Goal: Task Accomplishment & Management: Use online tool/utility

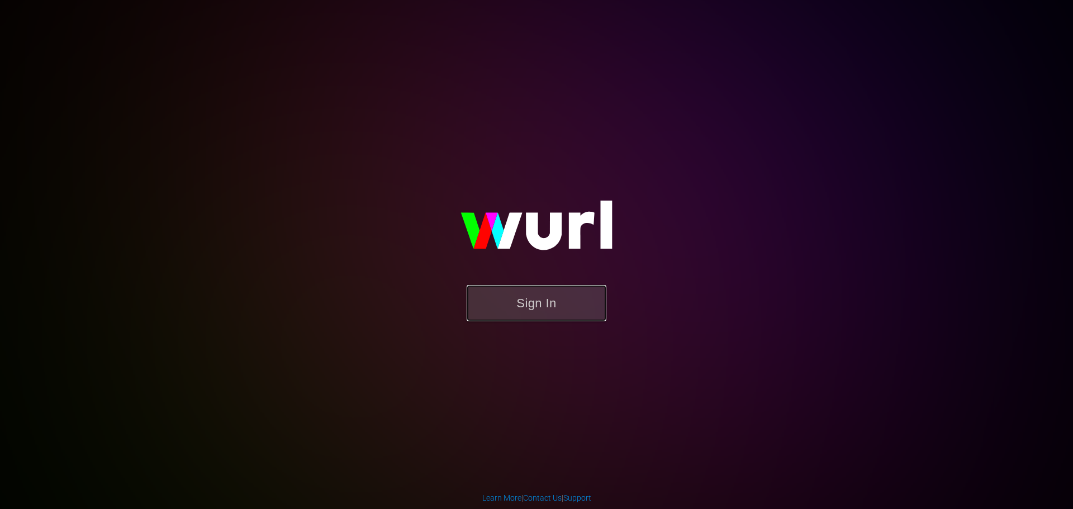
click at [505, 306] on button "Sign In" at bounding box center [537, 303] width 140 height 36
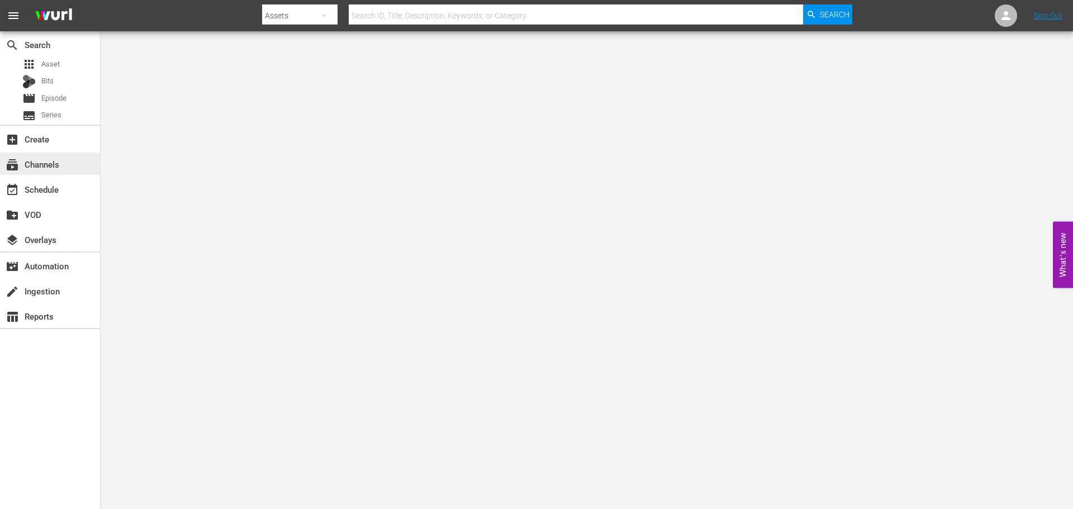
click at [16, 165] on span "subscriptions" at bounding box center [12, 164] width 13 height 13
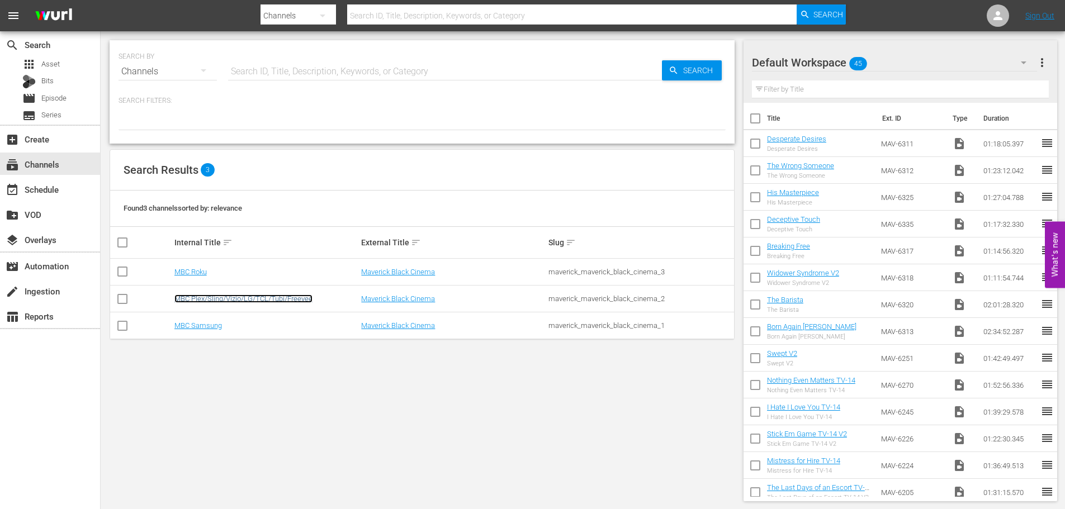
click at [186, 295] on link "MBC Plex/Sling/Vizio/LG/TCL/Tubi/Freevee" at bounding box center [243, 299] width 138 height 8
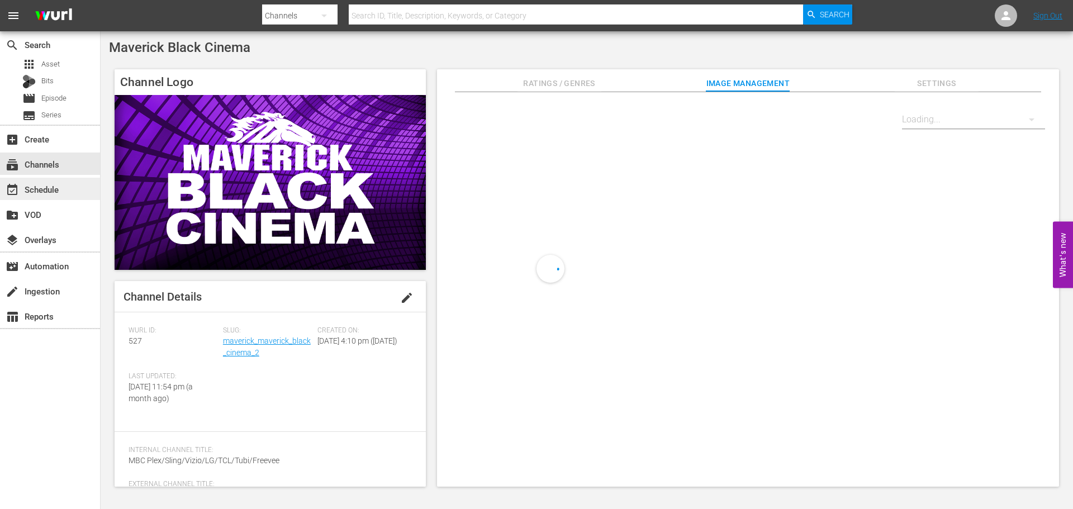
click at [41, 187] on div "event_available Schedule" at bounding box center [31, 188] width 63 height 10
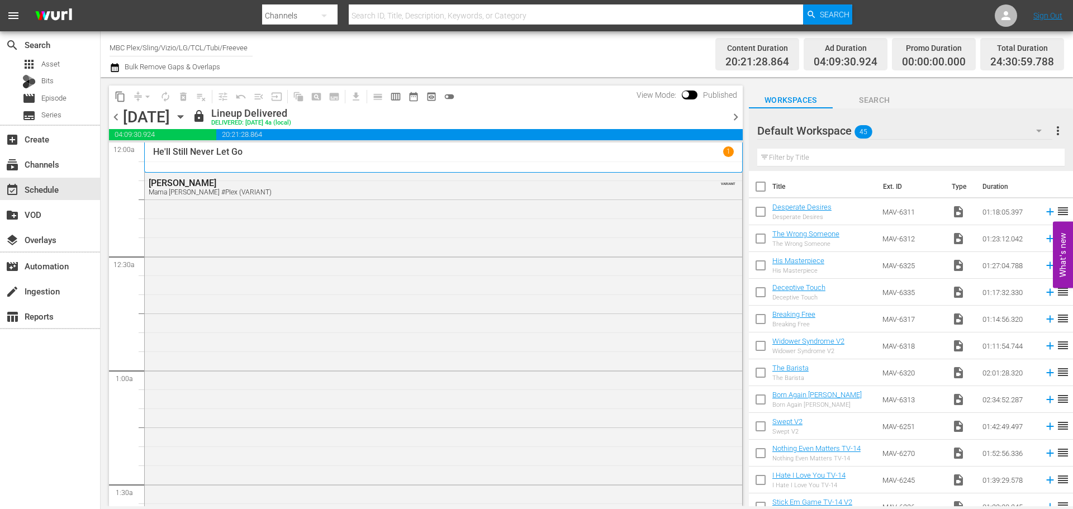
click at [187, 115] on icon "button" at bounding box center [180, 117] width 12 height 12
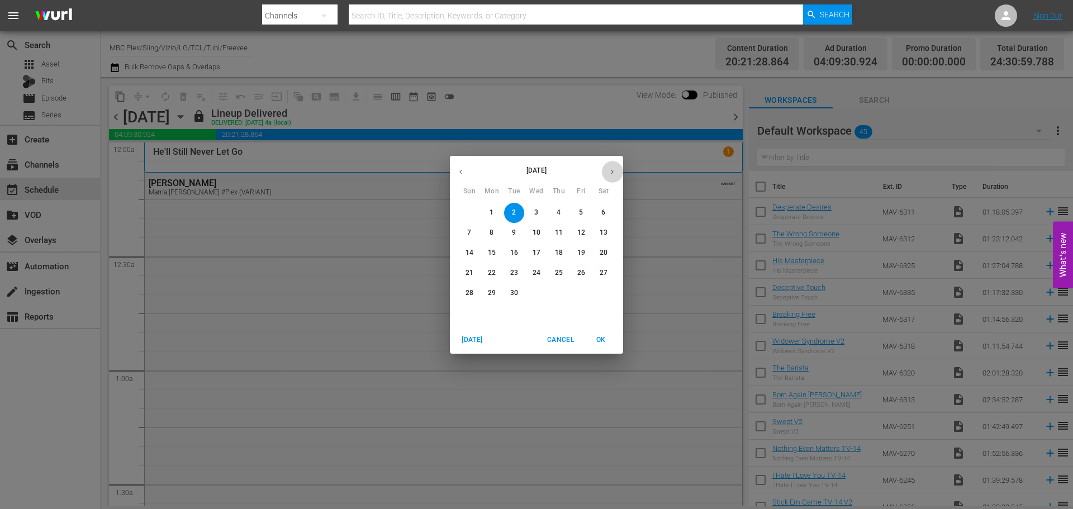
click at [607, 172] on button "button" at bounding box center [613, 172] width 22 height 22
click at [495, 252] on p "13" at bounding box center [492, 253] width 8 height 10
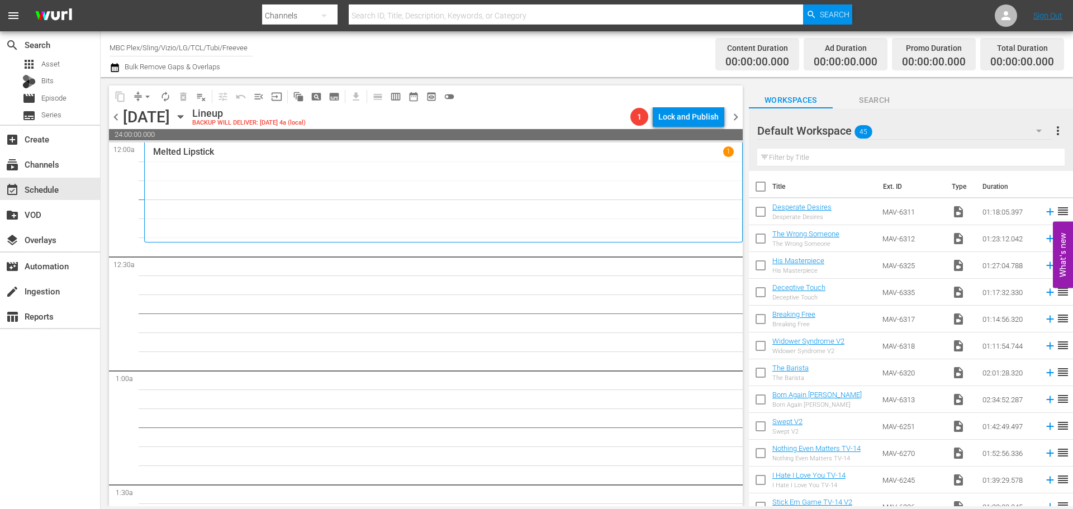
click at [1029, 128] on button "button" at bounding box center [1039, 130] width 27 height 27
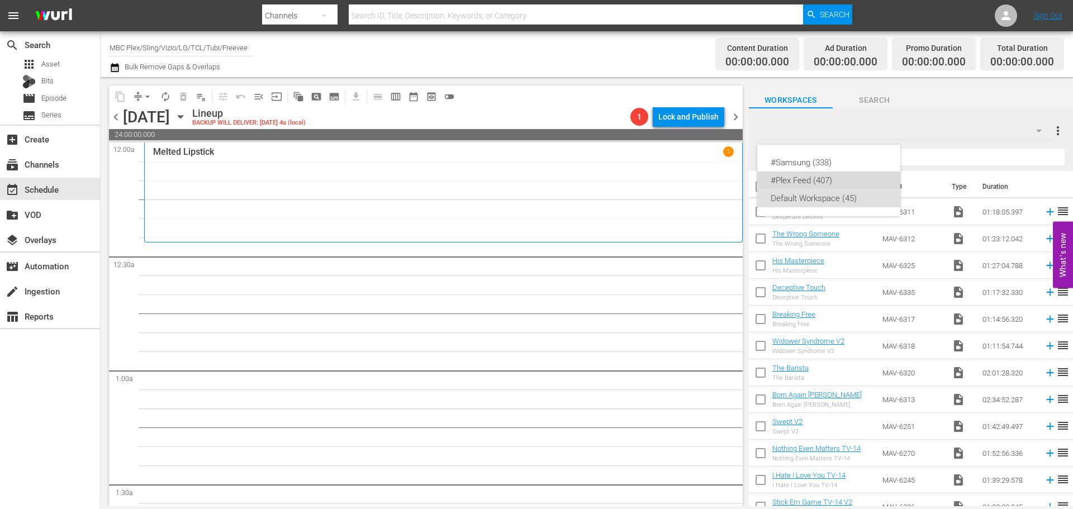
click at [821, 183] on div "#Plex Feed (407)" at bounding box center [829, 181] width 116 height 18
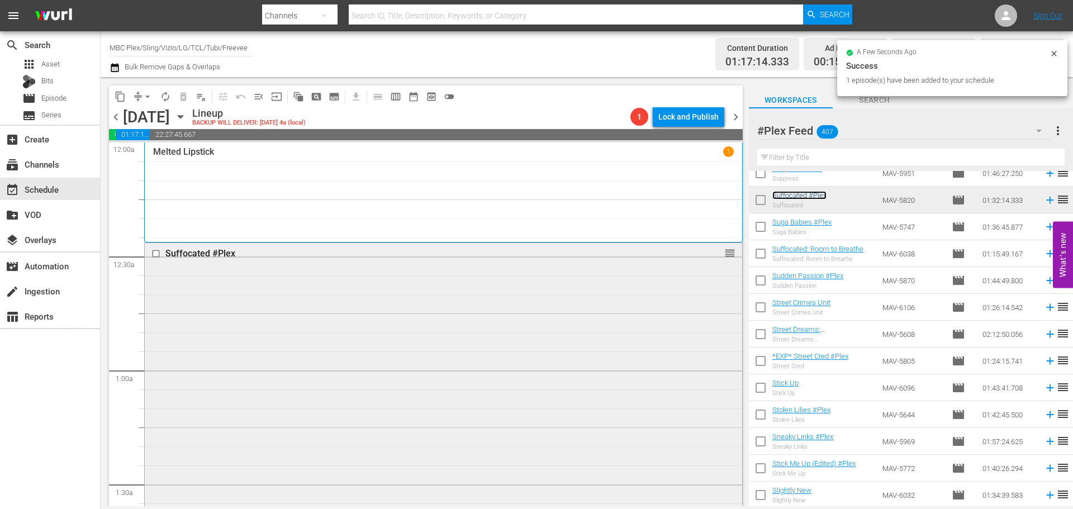
scroll to position [391, 0]
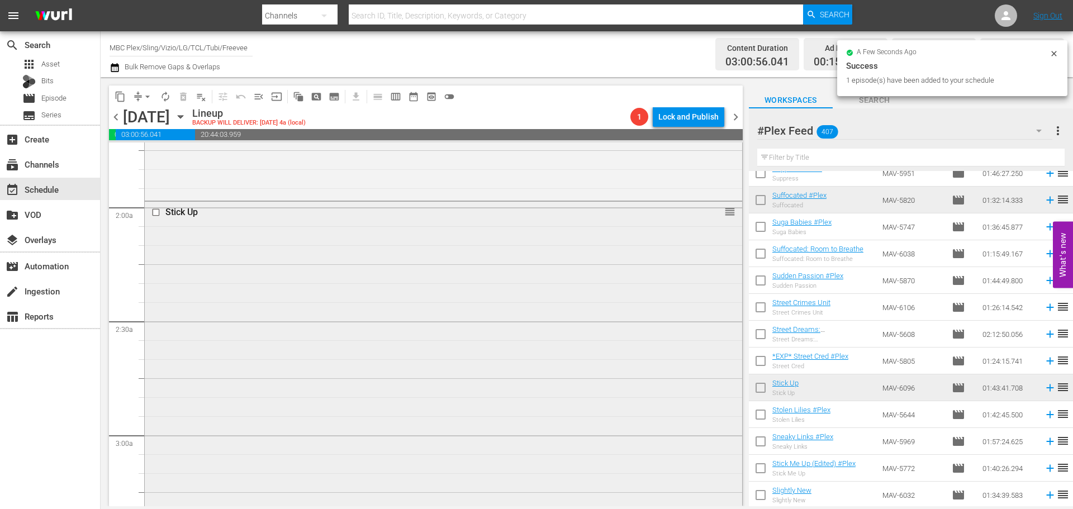
click at [370, 253] on div "Stick Up reorder" at bounding box center [444, 397] width 598 height 391
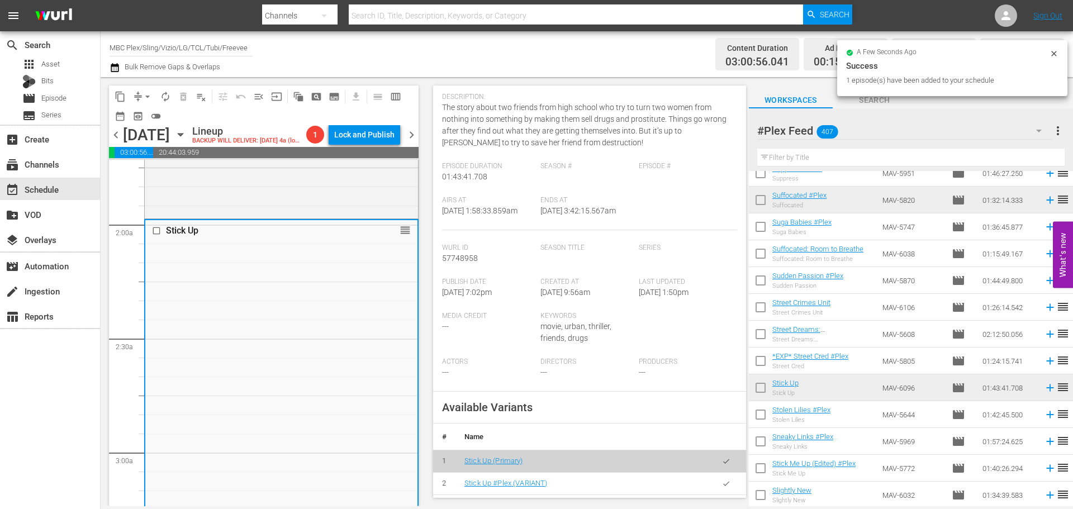
scroll to position [280, 0]
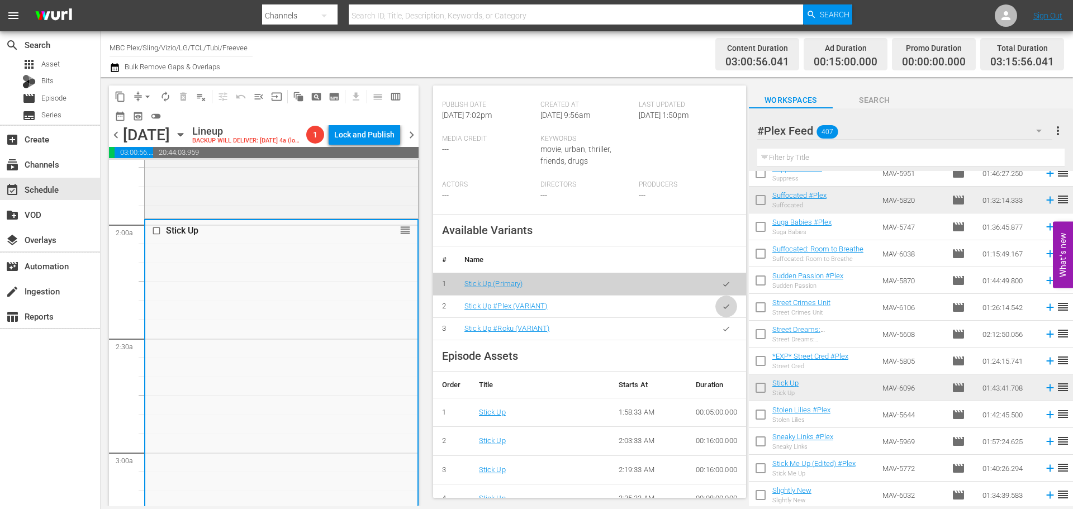
click at [722, 311] on icon "button" at bounding box center [726, 306] width 8 height 8
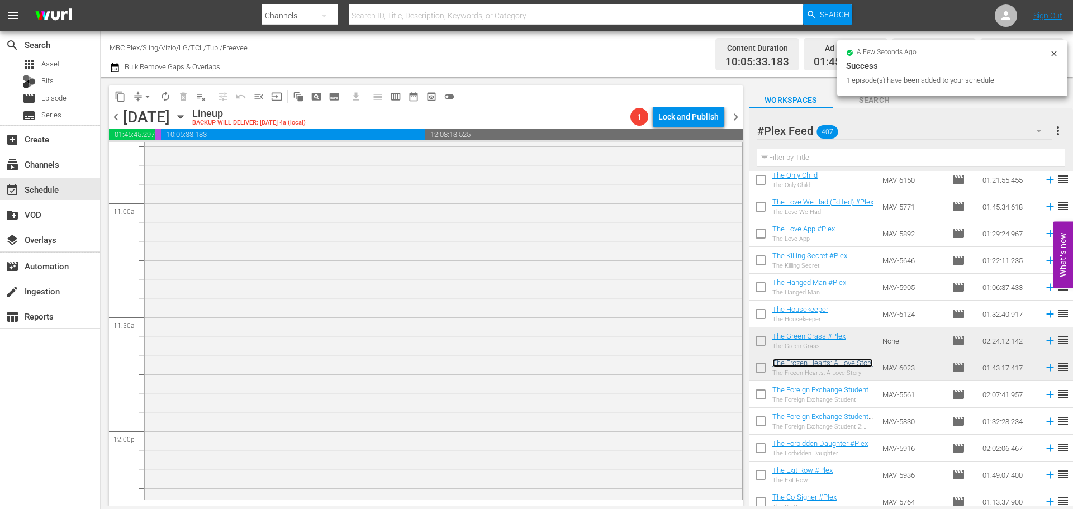
scroll to position [2460, 0]
click at [290, 300] on div "The Frozen Hearts: A Love Story reorder" at bounding box center [444, 290] width 598 height 389
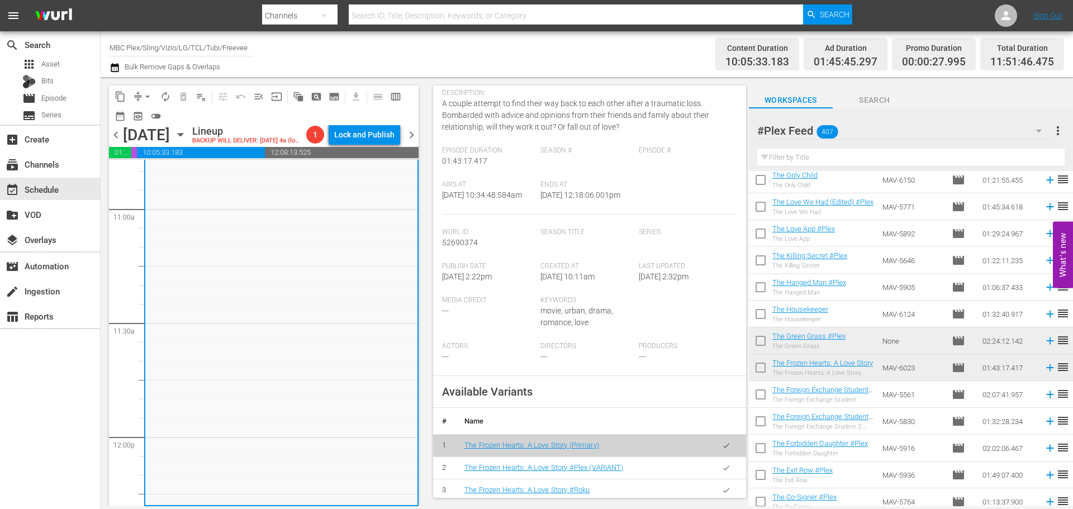
scroll to position [280, 0]
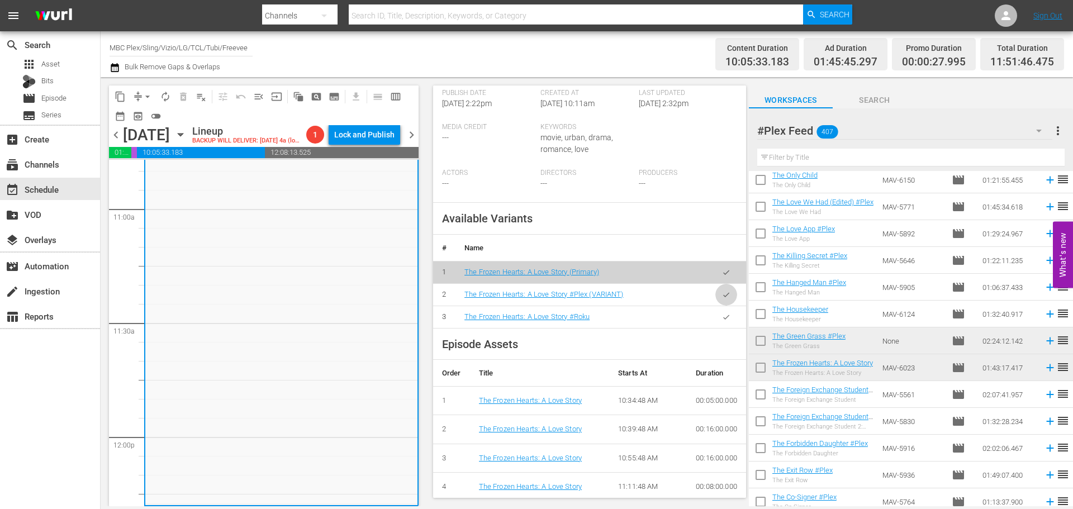
click at [722, 299] on icon "button" at bounding box center [726, 295] width 8 height 8
